Goal: Transaction & Acquisition: Purchase product/service

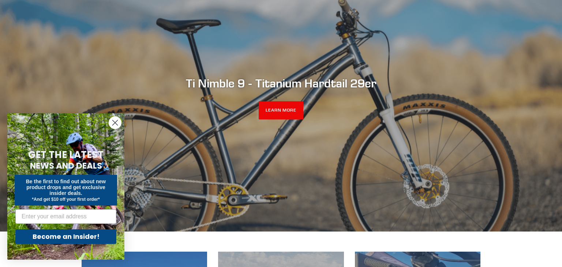
scroll to position [88, 0]
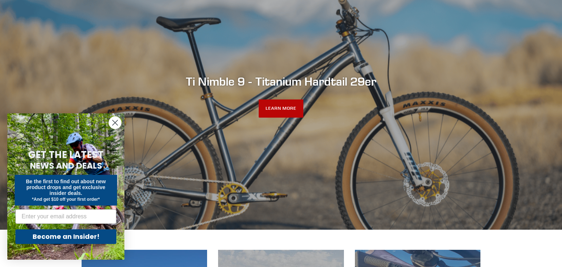
click at [282, 109] on link "LEARN MORE" at bounding box center [281, 109] width 45 height 18
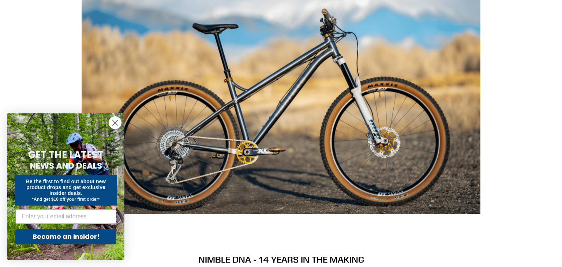
scroll to position [644, 0]
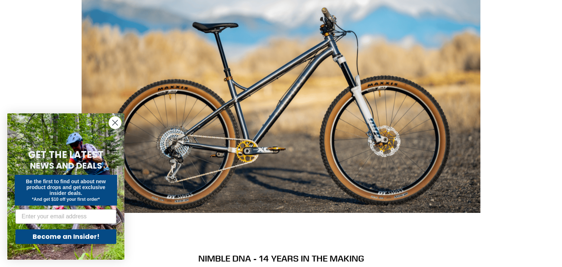
click at [282, 108] on img at bounding box center [281, 78] width 399 height 269
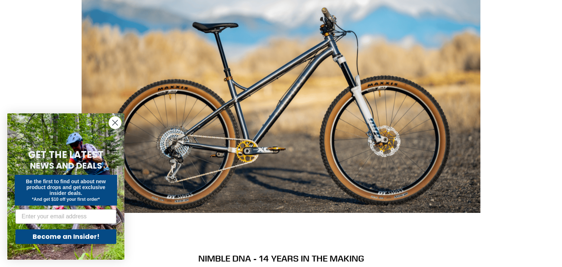
click at [282, 108] on img at bounding box center [281, 78] width 399 height 269
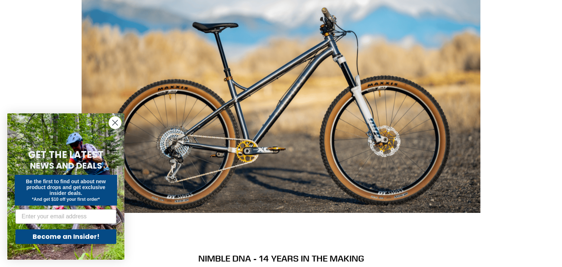
click at [282, 108] on img at bounding box center [281, 78] width 399 height 269
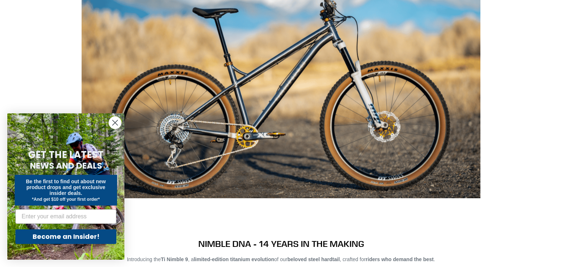
click at [113, 124] on circle "Close dialog" at bounding box center [115, 123] width 12 height 12
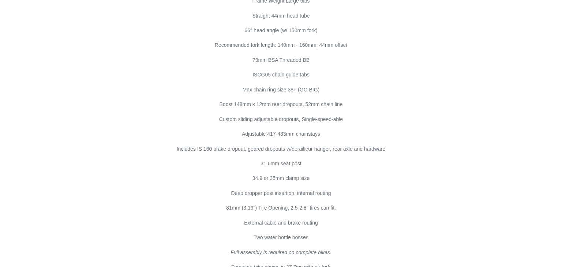
scroll to position [4072, 0]
click at [112, 123] on div "29" WHEELS // HARDTAIL // 150MM FRONT FRAME FEATURES 29″ All Mountain 3AL 2.5V …" at bounding box center [276, 102] width 410 height 336
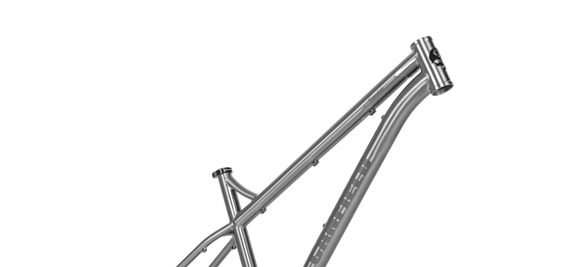
scroll to position [1772, 0]
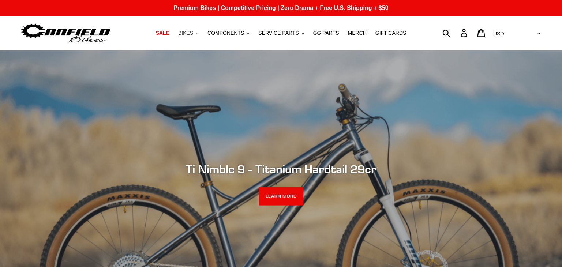
click at [190, 34] on span "BIKES" at bounding box center [185, 33] width 15 height 6
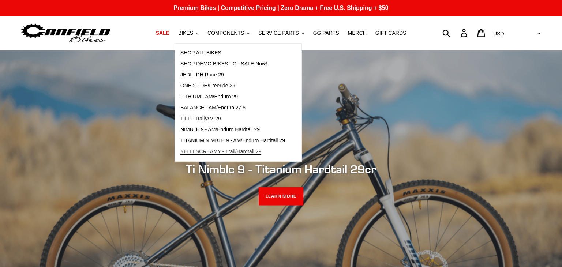
click at [211, 153] on span "YELLI SCREAMY - Trail/Hardtail 29" at bounding box center [221, 152] width 81 height 6
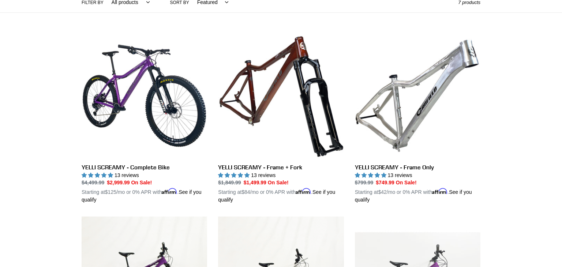
scroll to position [161, 0]
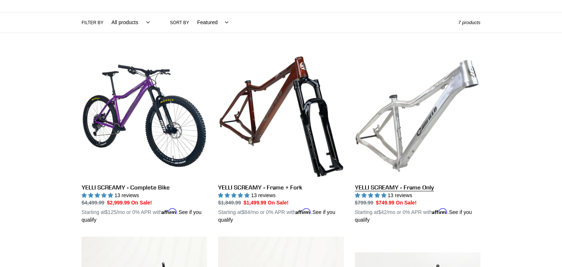
click at [415, 105] on link "YELLI SCREAMY - Frame Only" at bounding box center [418, 138] width 126 height 171
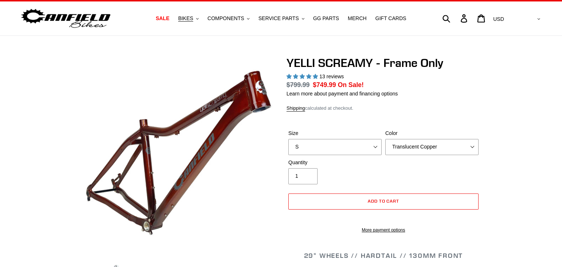
scroll to position [103, 0]
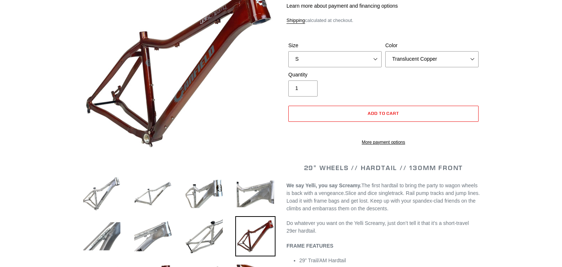
select select "highest-rating"
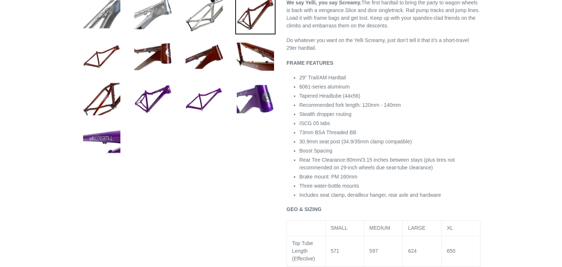
scroll to position [326, 0]
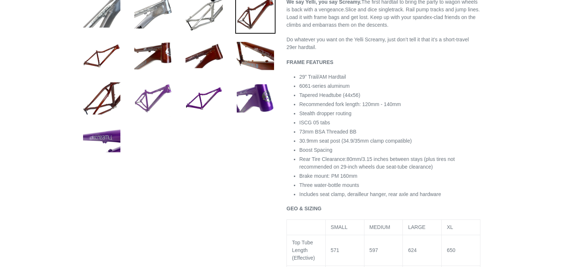
click at [161, 102] on img at bounding box center [153, 98] width 40 height 40
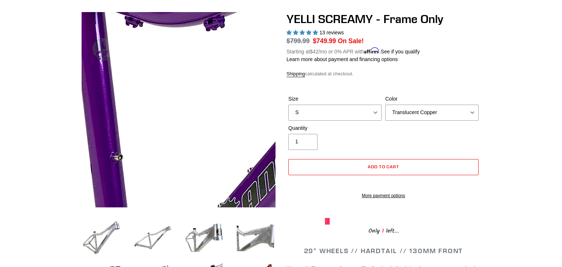
scroll to position [33, 0]
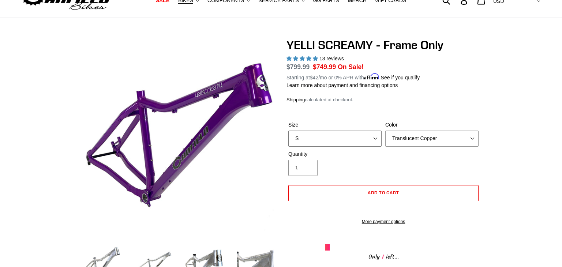
click at [367, 138] on select "S M L XL" at bounding box center [335, 139] width 93 height 16
click at [289, 131] on select "S M L XL" at bounding box center [335, 139] width 93 height 16
click at [411, 139] on select "Translucent Copper Purple Haze Raw" at bounding box center [432, 139] width 93 height 16
click at [386, 131] on select "Translucent Copper Purple Haze Raw" at bounding box center [432, 139] width 93 height 16
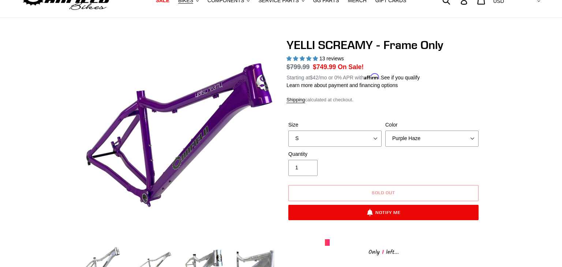
click at [467, 100] on div "Shipping calculated at checkout." at bounding box center [384, 99] width 194 height 7
click at [451, 140] on select "Translucent Copper Purple Haze Raw" at bounding box center [432, 139] width 93 height 16
select select "Raw"
click at [386, 131] on select "Translucent Copper Purple Haze Raw" at bounding box center [432, 139] width 93 height 16
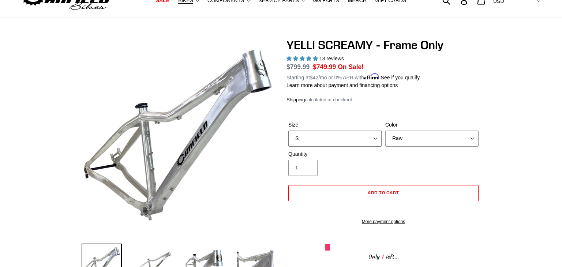
click at [351, 137] on select "S M L XL" at bounding box center [335, 139] width 93 height 16
select select "L"
click at [289, 131] on select "S M L XL" at bounding box center [335, 139] width 93 height 16
click at [411, 114] on form "Size S M L XL Color Translucent Copper Purple Haze Raw S / Translucent Copper S…" at bounding box center [384, 170] width 194 height 123
